Goal: Task Accomplishment & Management: Complete application form

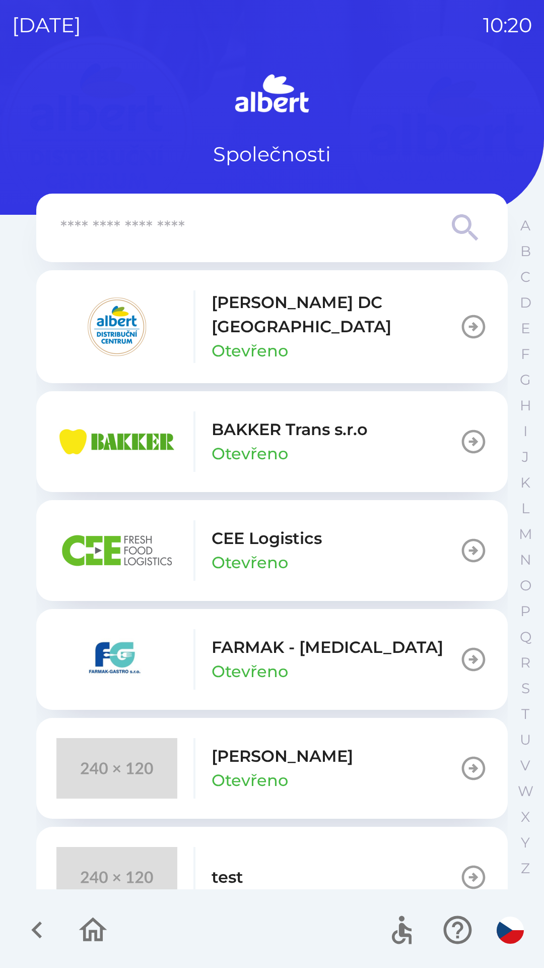
click at [241, 317] on p "[PERSON_NAME] DC [GEOGRAPHIC_DATA]" at bounding box center [336, 314] width 248 height 48
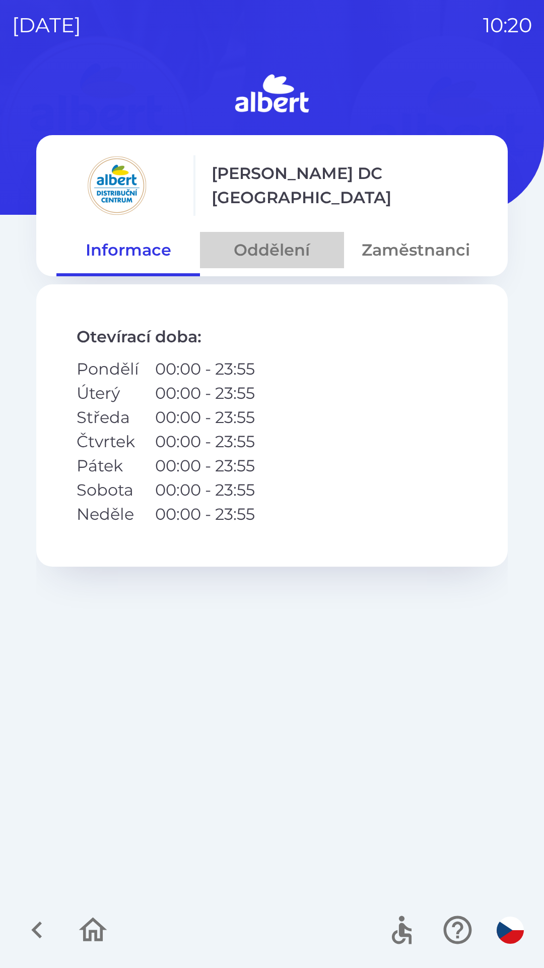
click at [306, 240] on button "Oddělení" at bounding box center [272, 250] width 144 height 36
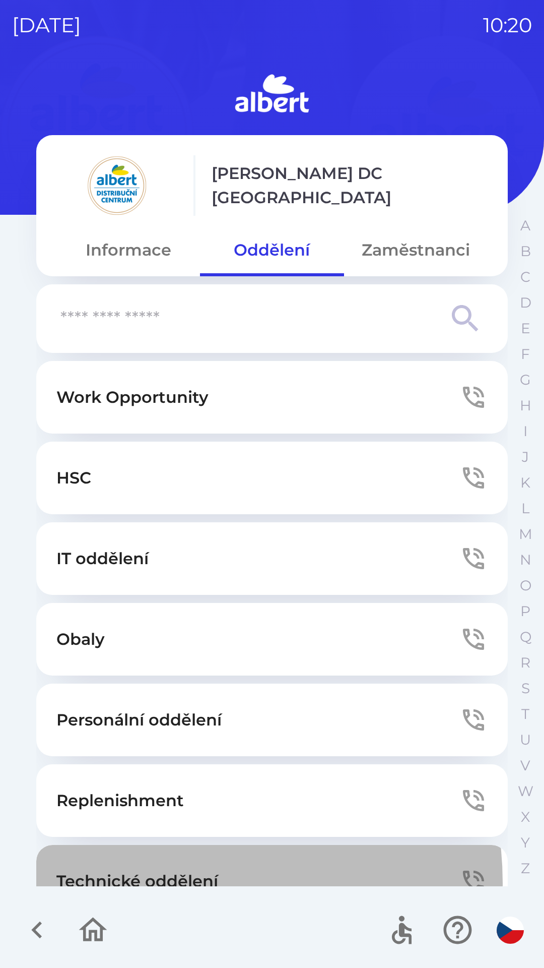
click at [166, 883] on p "Technické oddělení" at bounding box center [137, 881] width 162 height 24
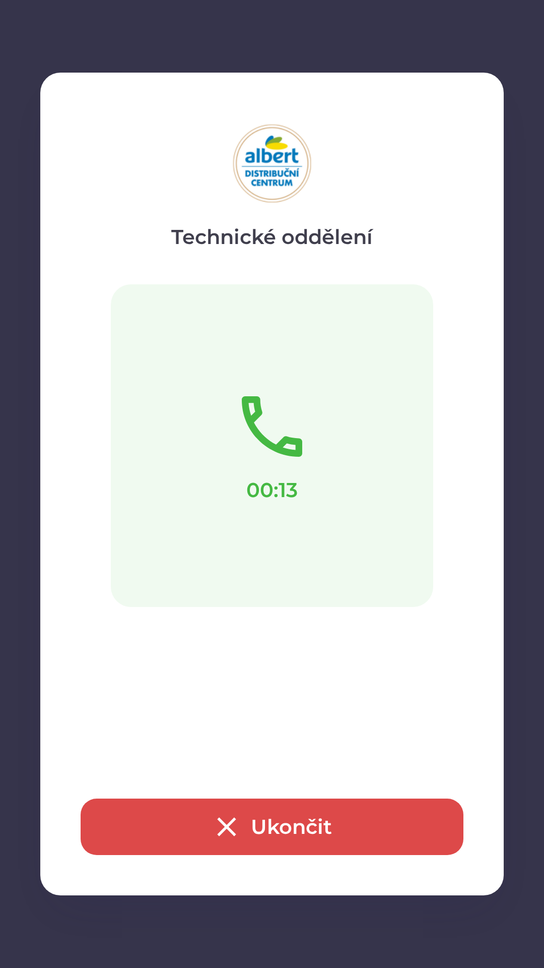
click at [306, 833] on button "Ukončit" at bounding box center [272, 827] width 383 height 56
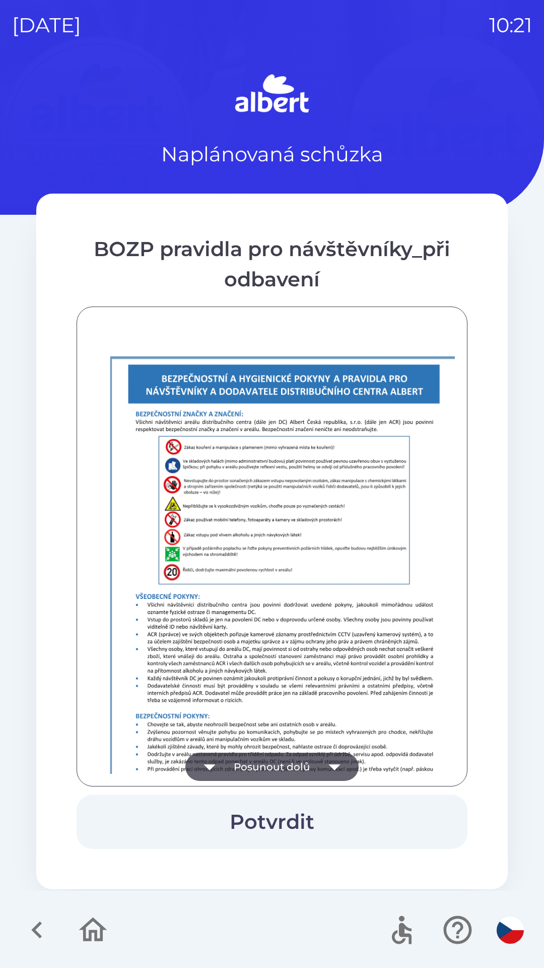
click at [287, 755] on button "Posunout dolů" at bounding box center [272, 767] width 173 height 28
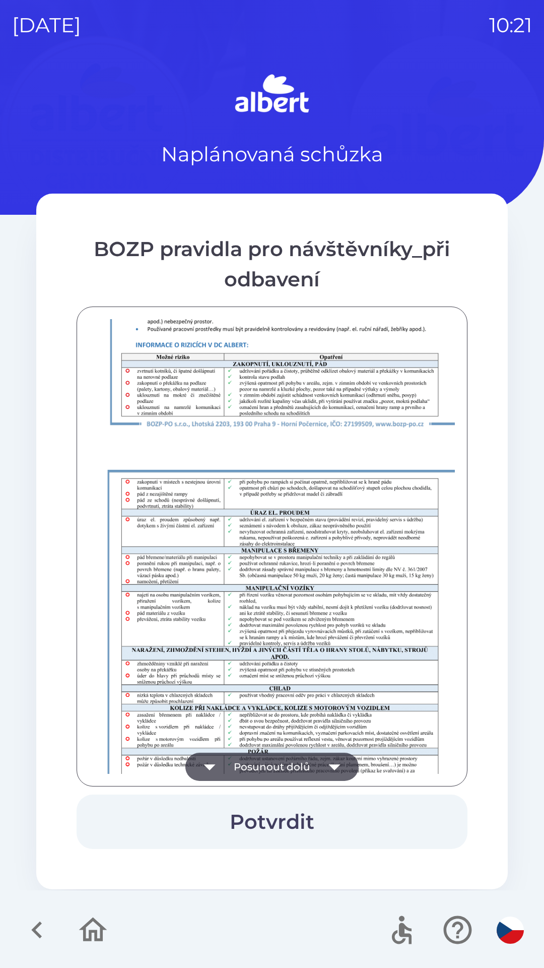
click at [294, 764] on button "Posunout dolů" at bounding box center [272, 767] width 173 height 28
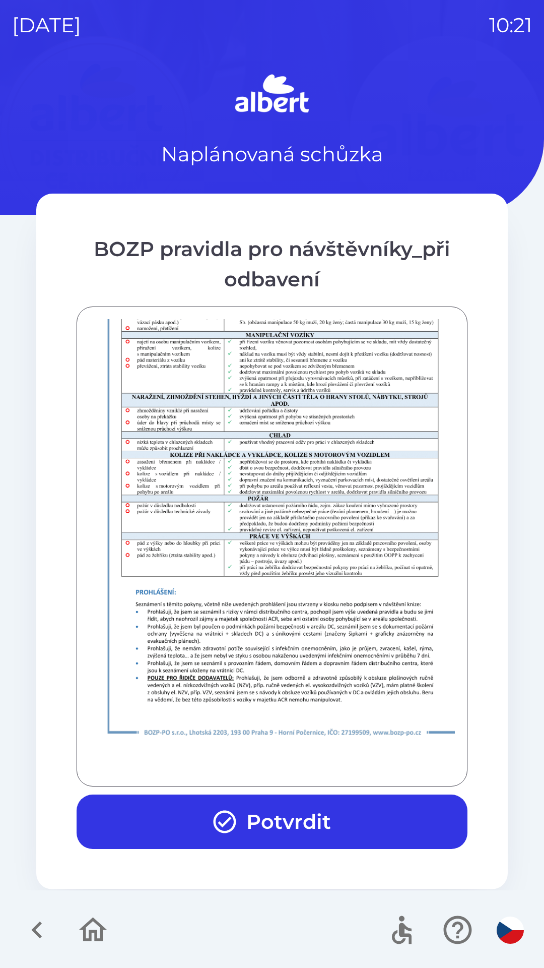
click at [274, 821] on button "Potvrdit" at bounding box center [272, 822] width 391 height 54
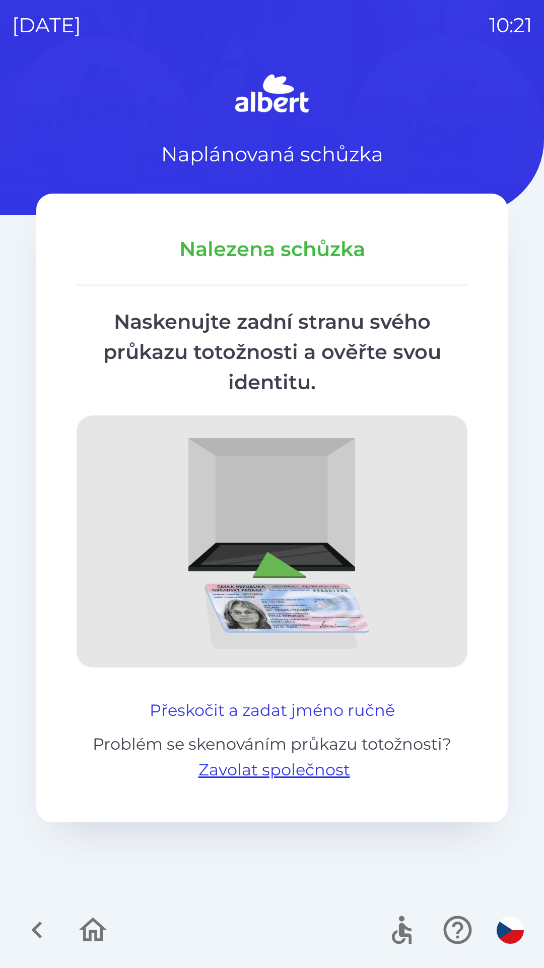
click at [289, 699] on button "Přeskočit a zadat jméno ručně" at bounding box center [273, 710] width 254 height 24
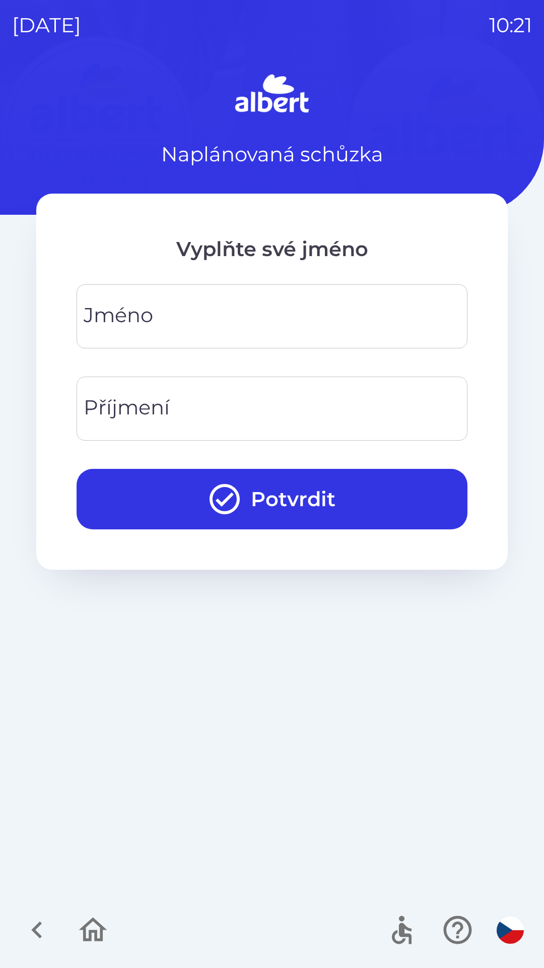
click at [235, 307] on input "Jméno" at bounding box center [272, 316] width 367 height 40
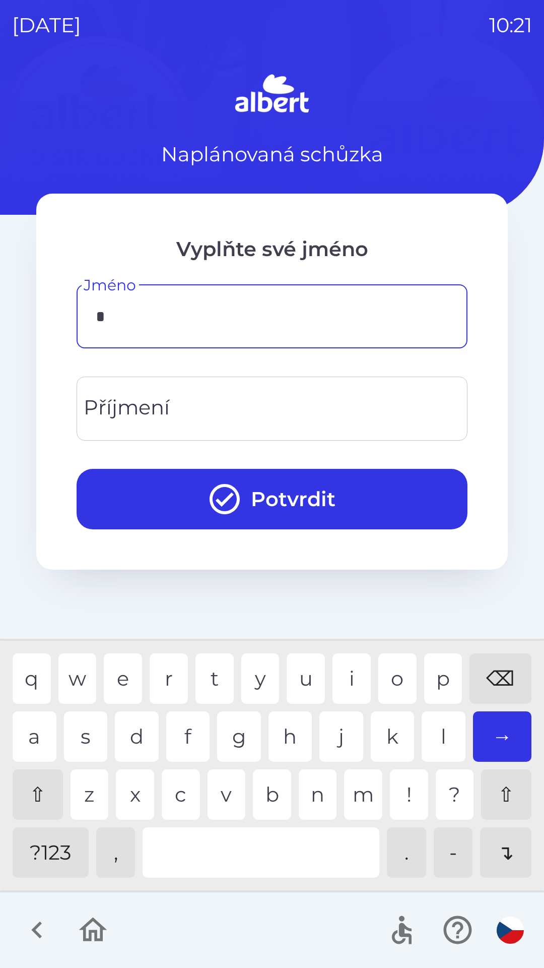
click at [185, 733] on div "f" at bounding box center [188, 736] width 44 height 50
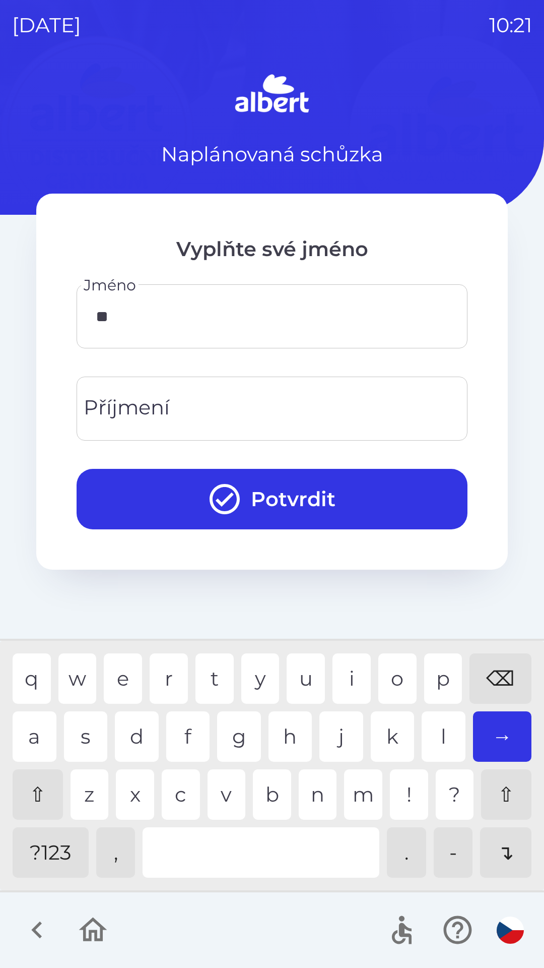
type input "*"
click at [441, 668] on div "p" at bounding box center [443, 678] width 38 height 50
click at [42, 738] on div "a" at bounding box center [35, 736] width 44 height 50
click at [155, 687] on div "r" at bounding box center [169, 678] width 38 height 50
click at [440, 731] on div "l" at bounding box center [444, 736] width 44 height 50
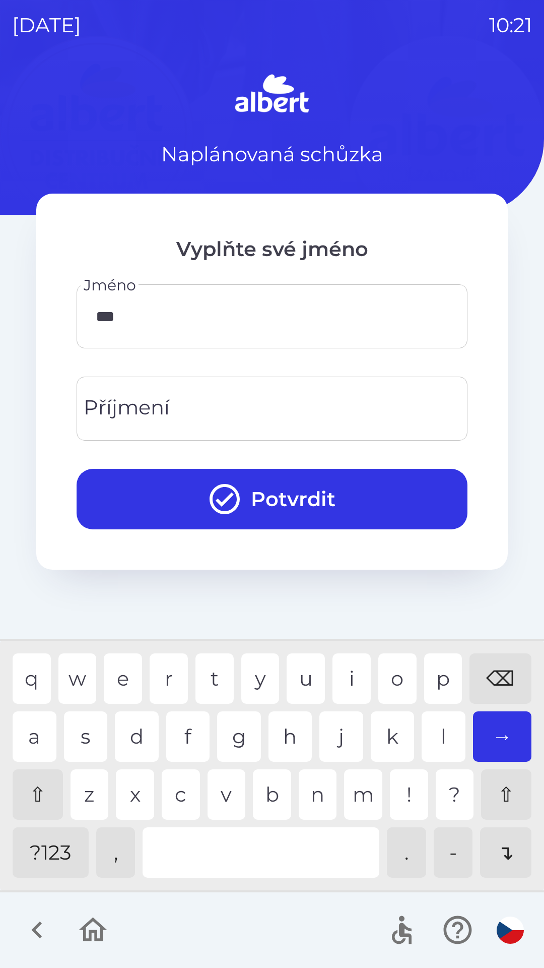
click at [505, 676] on div "⌫" at bounding box center [501, 678] width 62 height 50
click at [420, 728] on div "a s d f g h j k l →" at bounding box center [272, 736] width 519 height 50
type input "*****"
click at [174, 414] on input "Příjmení" at bounding box center [272, 409] width 367 height 40
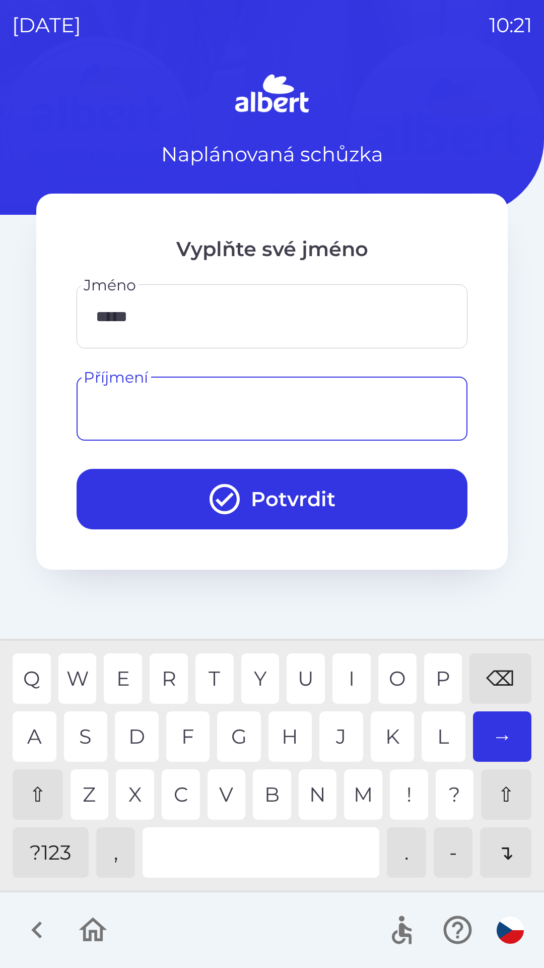
click at [40, 785] on div "⇧" at bounding box center [38, 794] width 50 height 50
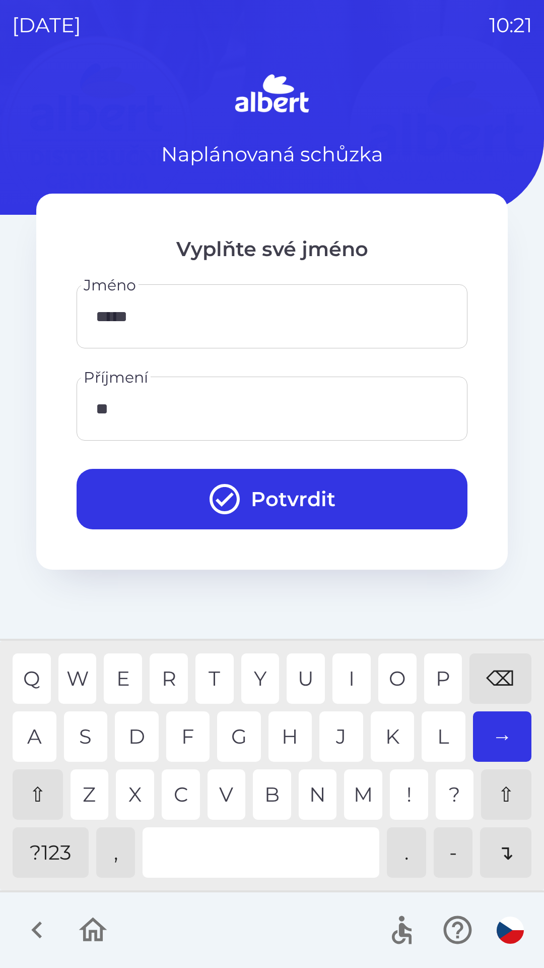
click at [350, 672] on div "I" at bounding box center [352, 678] width 38 height 50
click at [142, 721] on div "D" at bounding box center [137, 736] width 44 height 50
type input "*******"
click at [263, 498] on button "Potvrdit" at bounding box center [272, 499] width 391 height 60
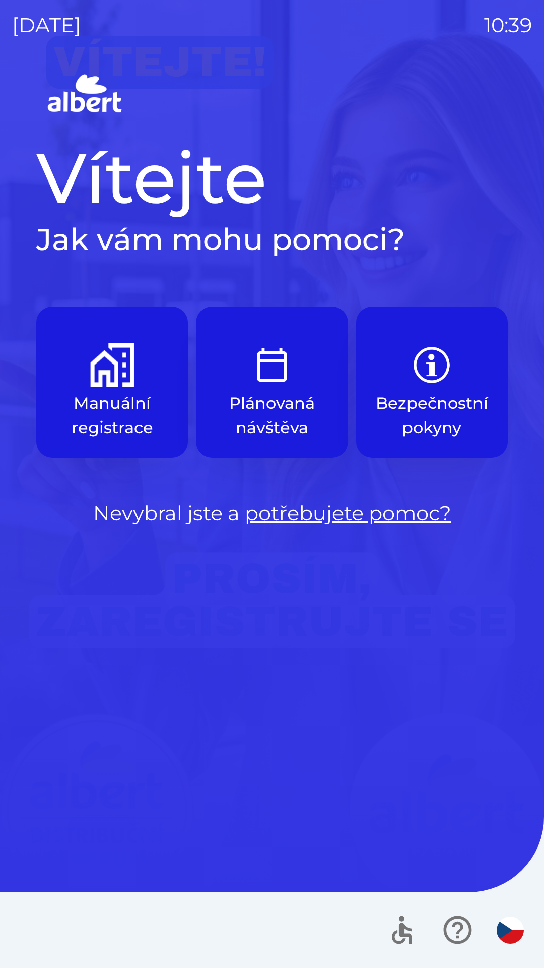
click at [114, 390] on button "Manuální registrace" at bounding box center [112, 382] width 152 height 151
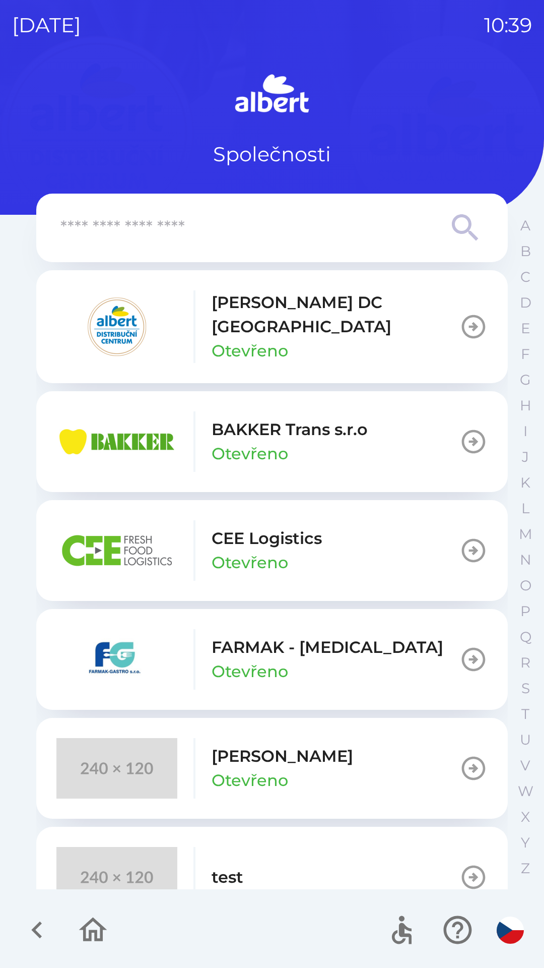
click at [344, 535] on button "CEE Logistics Otevřeno" at bounding box center [272, 550] width 472 height 101
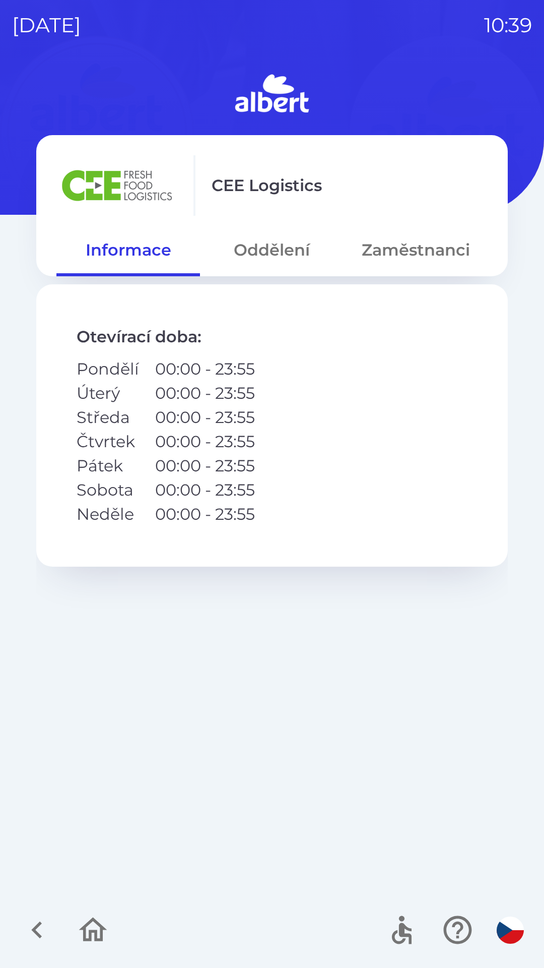
click at [243, 236] on button "Oddělení" at bounding box center [272, 250] width 144 height 36
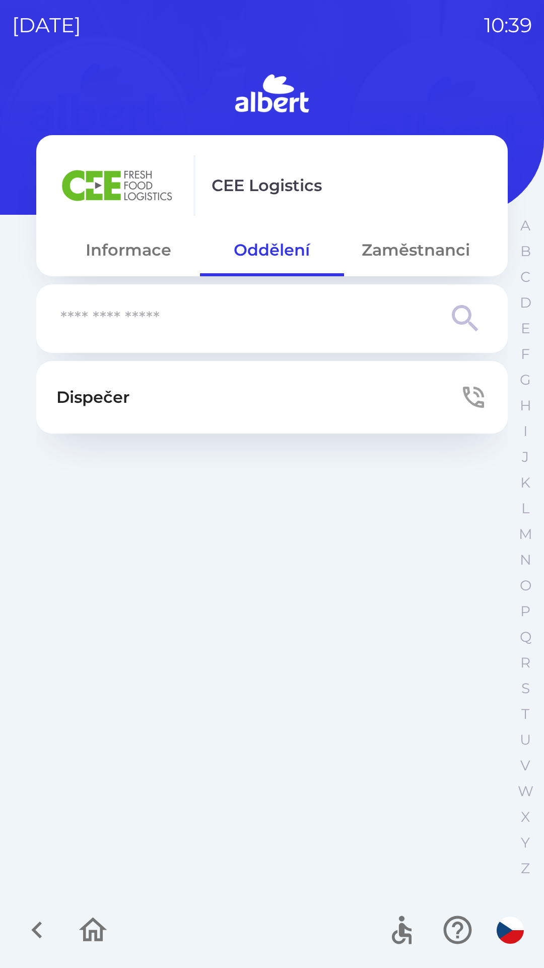
click at [269, 389] on button "Dispečer" at bounding box center [272, 397] width 472 height 73
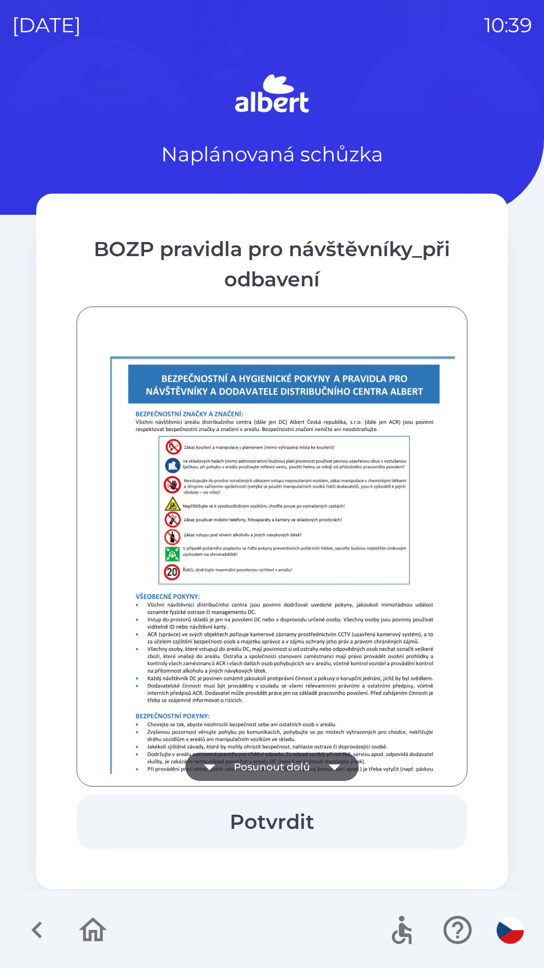
click at [337, 762] on icon "button" at bounding box center [335, 767] width 28 height 28
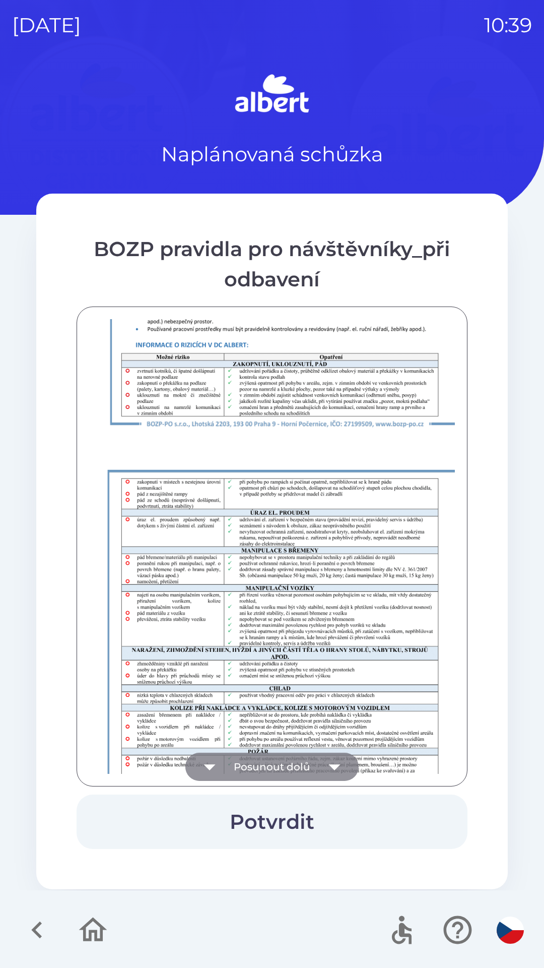
click at [337, 765] on icon "button" at bounding box center [335, 767] width 12 height 6
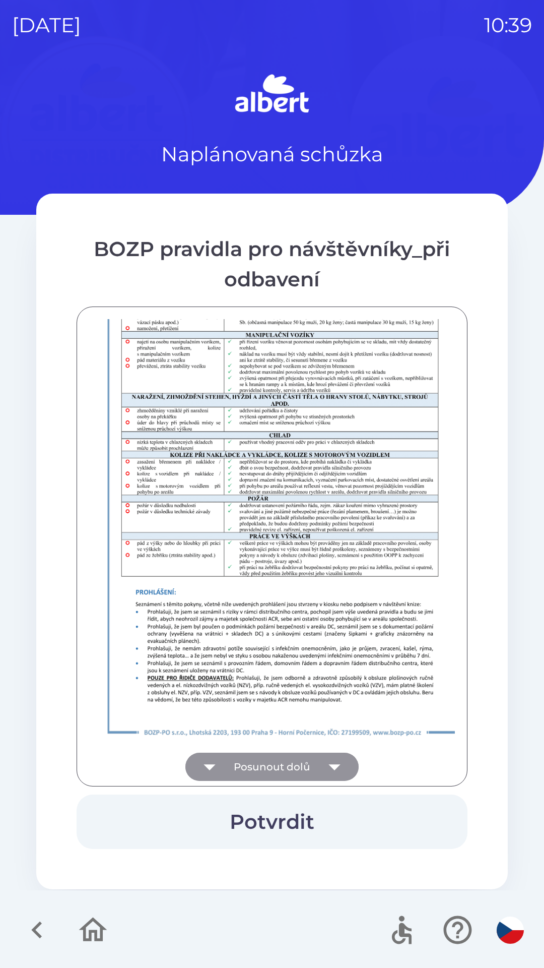
click at [335, 764] on div at bounding box center [272, 546] width 366 height 455
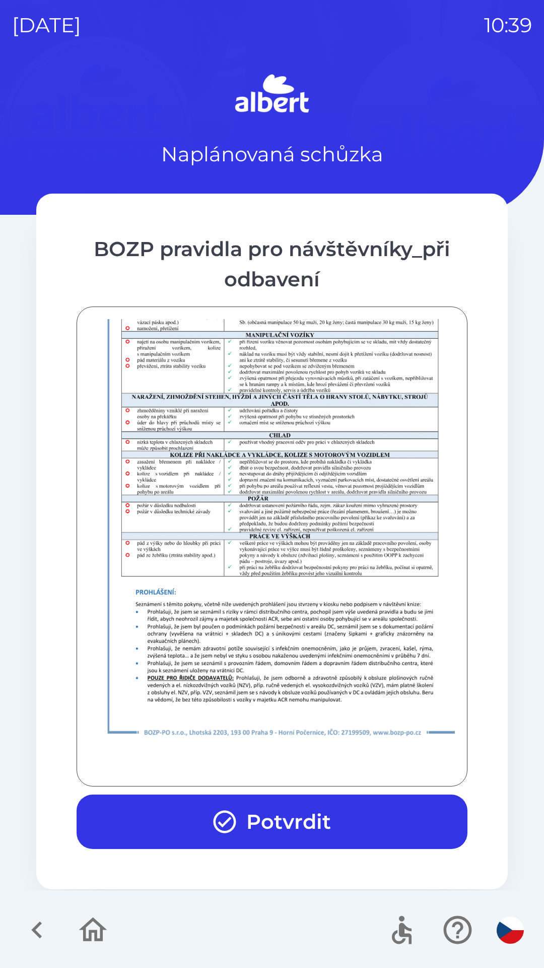
click at [314, 823] on button "Potvrdit" at bounding box center [272, 822] width 391 height 54
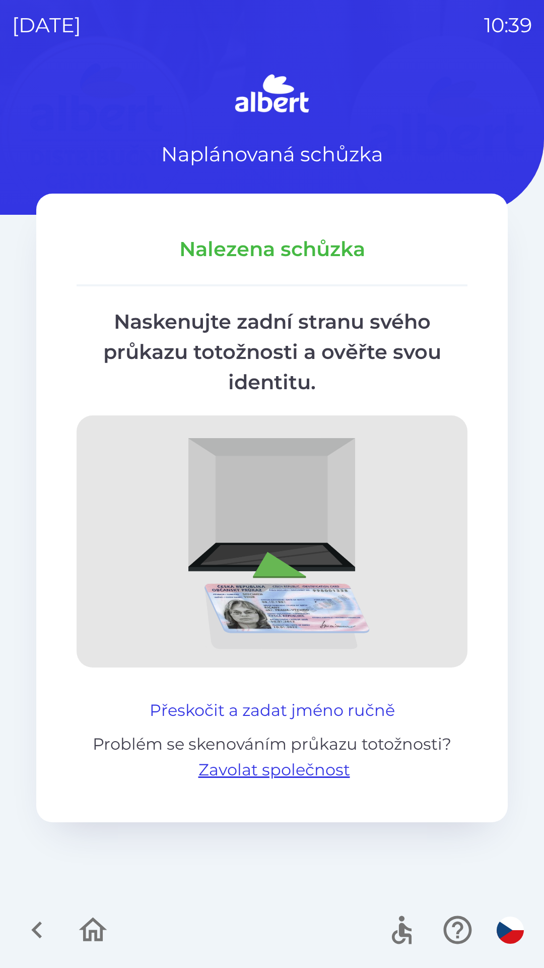
click at [162, 701] on button "Přeskočit a zadat jméno ručně" at bounding box center [273, 710] width 254 height 24
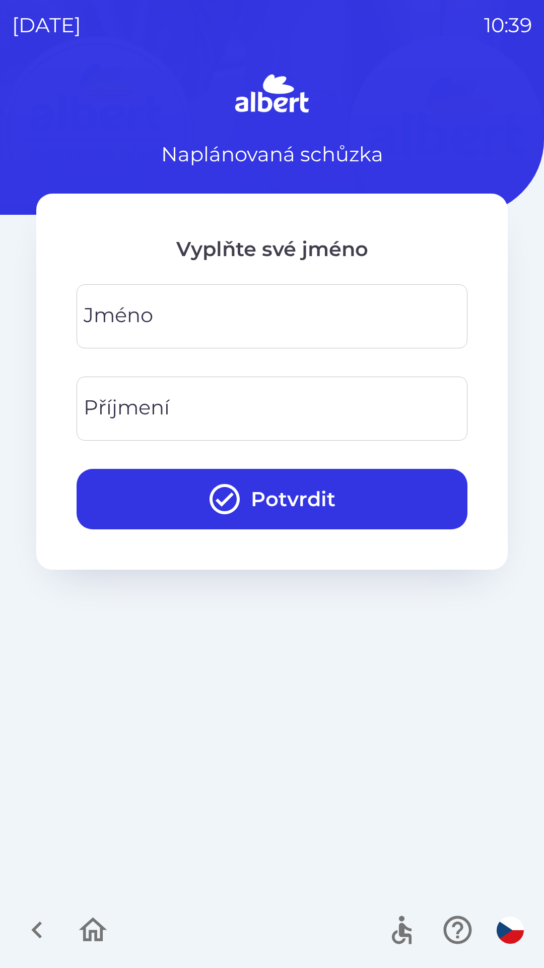
click at [222, 276] on div "Vyplňte své jméno [PERSON_NAME] Příjmení Příjmení Potvrdit" at bounding box center [272, 382] width 472 height 376
click at [206, 321] on input "Jméno" at bounding box center [272, 316] width 367 height 40
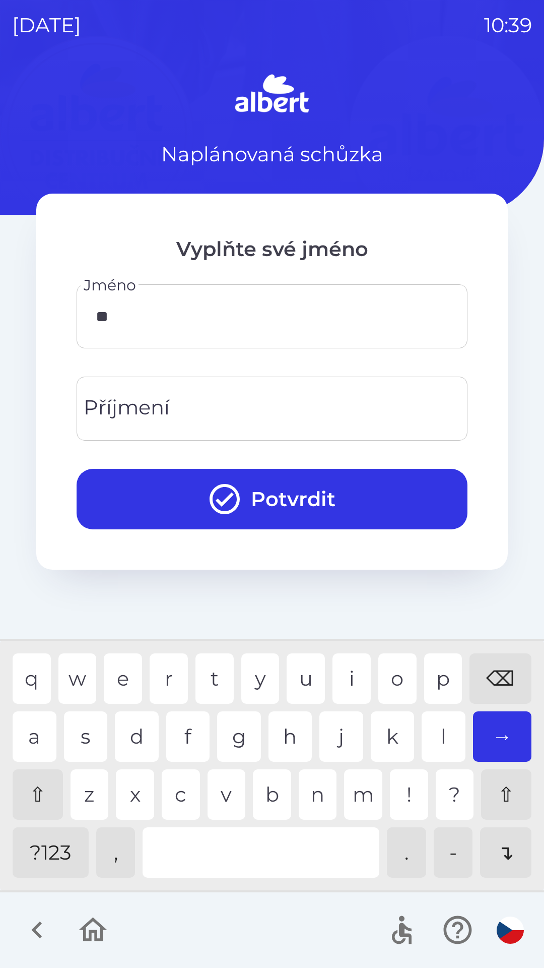
click at [33, 716] on div "a" at bounding box center [35, 736] width 44 height 50
type input "*****"
click at [130, 731] on div "d" at bounding box center [137, 736] width 44 height 50
click at [202, 413] on input "Příjmení" at bounding box center [272, 409] width 367 height 40
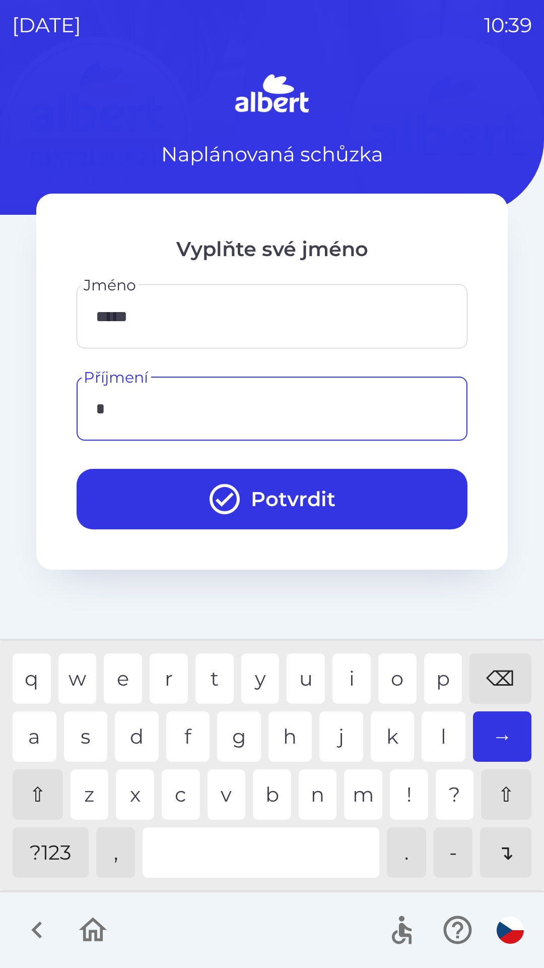
click at [82, 728] on div "s" at bounding box center [86, 736] width 44 height 50
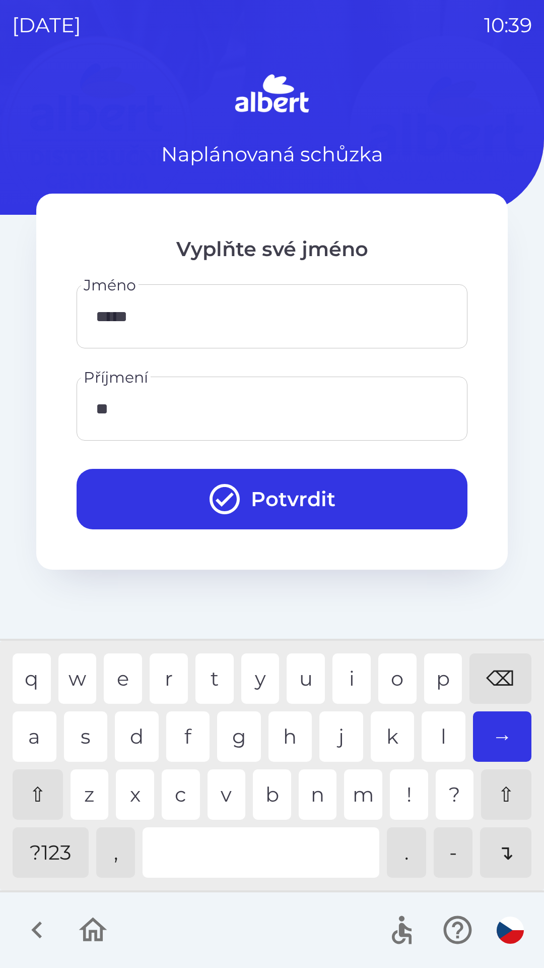
click at [214, 671] on div "t" at bounding box center [215, 678] width 38 height 50
click at [304, 669] on div "u" at bounding box center [306, 678] width 38 height 50
type input "*******"
click at [254, 677] on div "y" at bounding box center [260, 678] width 38 height 50
click at [316, 497] on button "Potvrdit" at bounding box center [272, 499] width 391 height 60
